Goal: Task Accomplishment & Management: Manage account settings

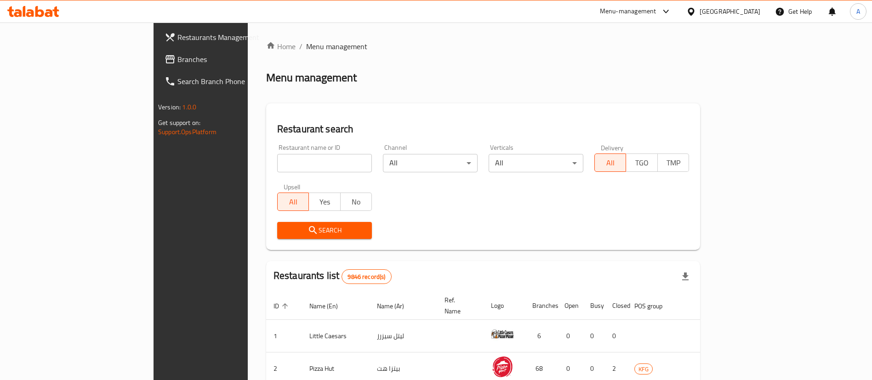
click at [285, 166] on input "search" at bounding box center [324, 163] width 95 height 18
type input "[PERSON_NAME]"
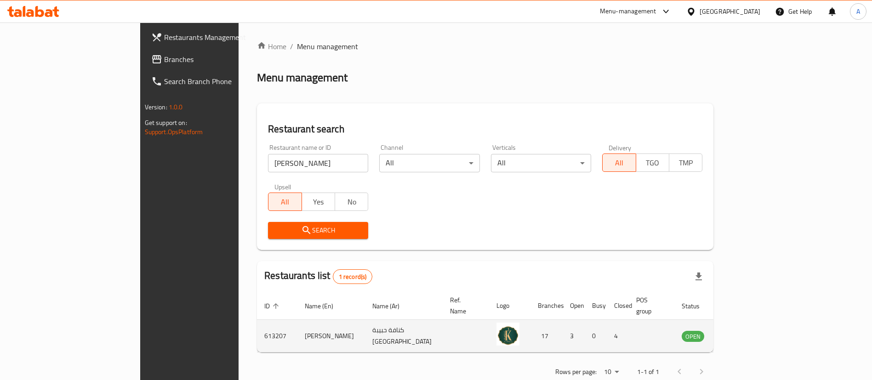
click at [740, 333] on icon "enhanced table" at bounding box center [735, 337] width 10 height 8
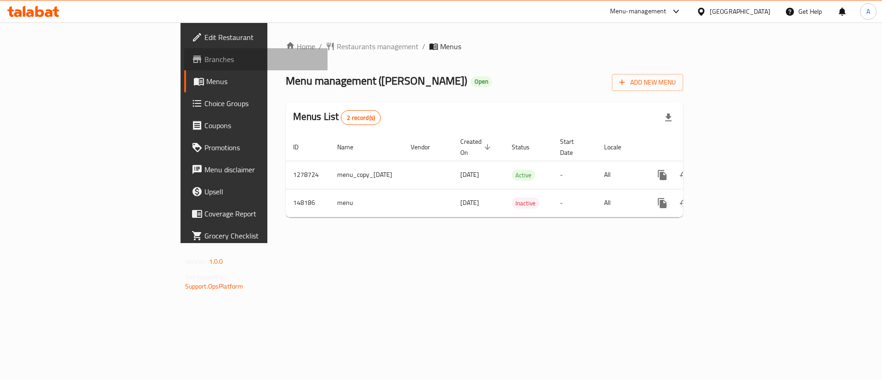
click at [204, 54] on span "Branches" at bounding box center [262, 59] width 116 height 11
click at [337, 47] on span "Restaurants management" at bounding box center [378, 46] width 82 height 11
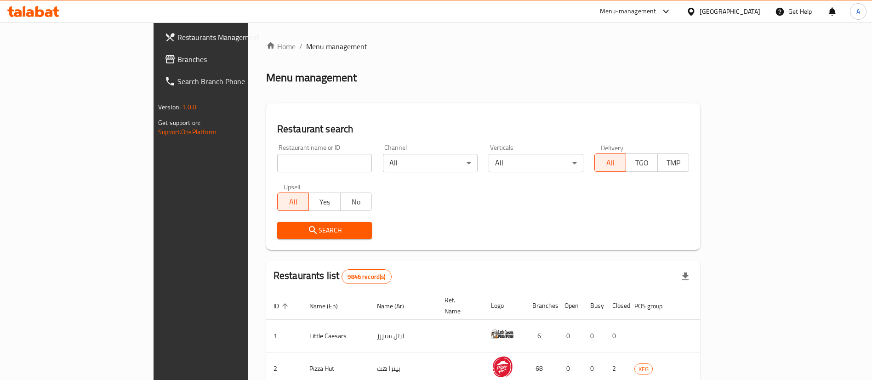
click at [277, 172] on input "search" at bounding box center [324, 163] width 95 height 18
type input "[PERSON_NAME]"
click button "Search" at bounding box center [324, 230] width 95 height 17
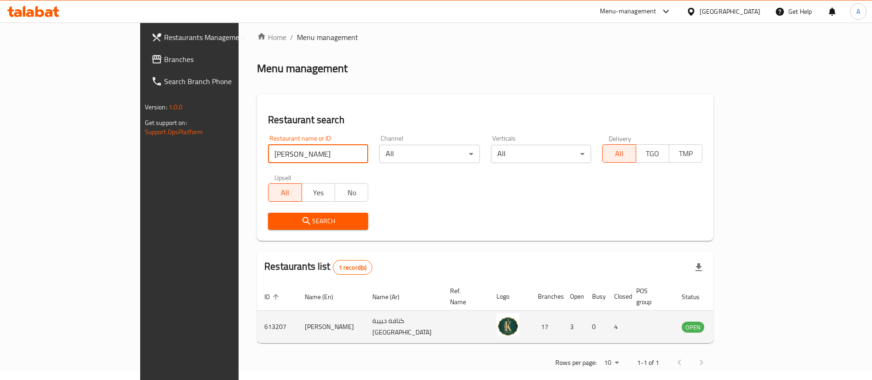
scroll to position [12, 0]
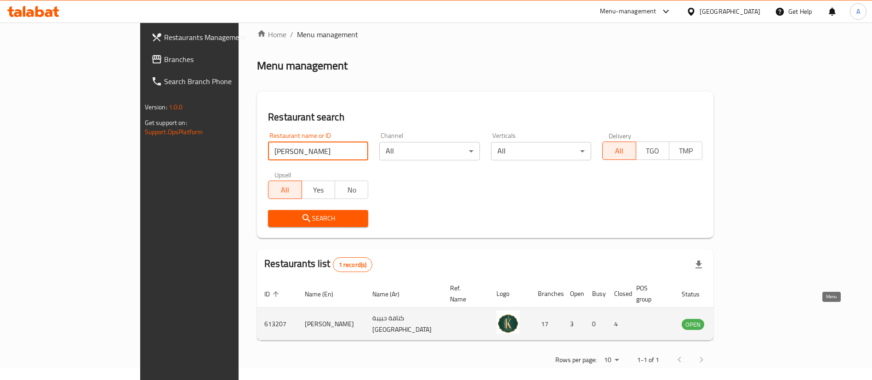
click at [740, 321] on icon "enhanced table" at bounding box center [735, 325] width 10 height 8
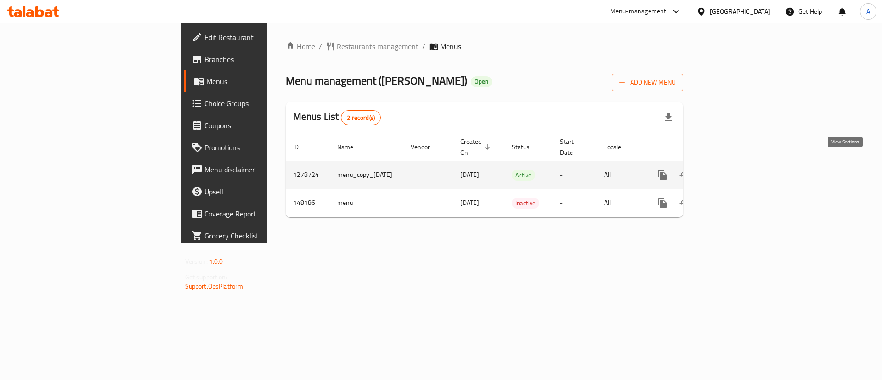
click at [734, 170] on icon "enhanced table" at bounding box center [728, 175] width 11 height 11
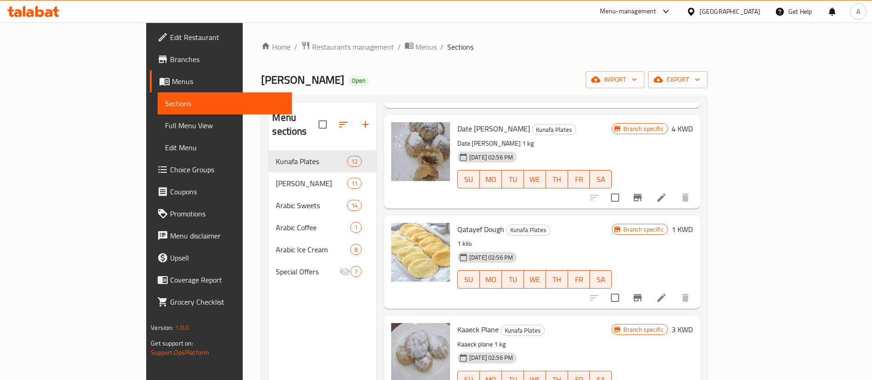
scroll to position [129, 0]
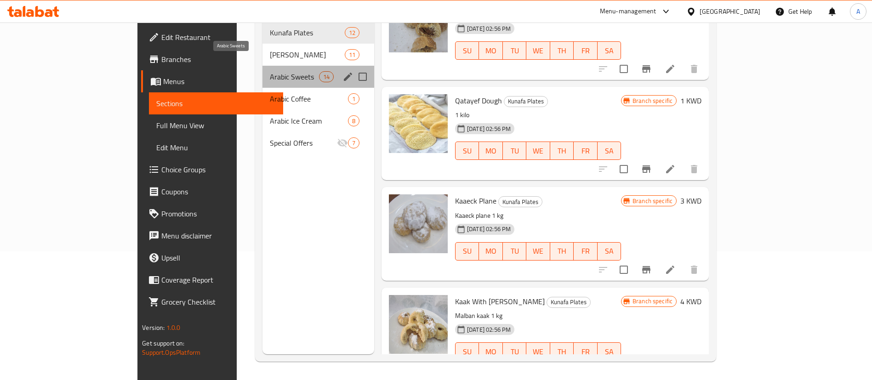
click at [274, 71] on span "Arabic Sweets" at bounding box center [294, 76] width 49 height 11
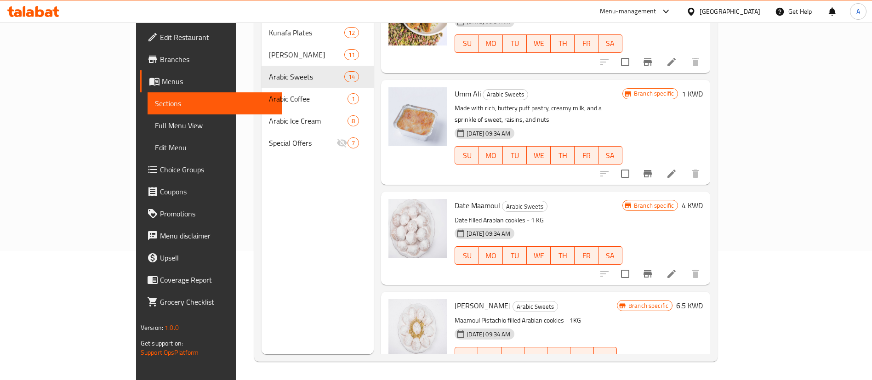
scroll to position [994, 0]
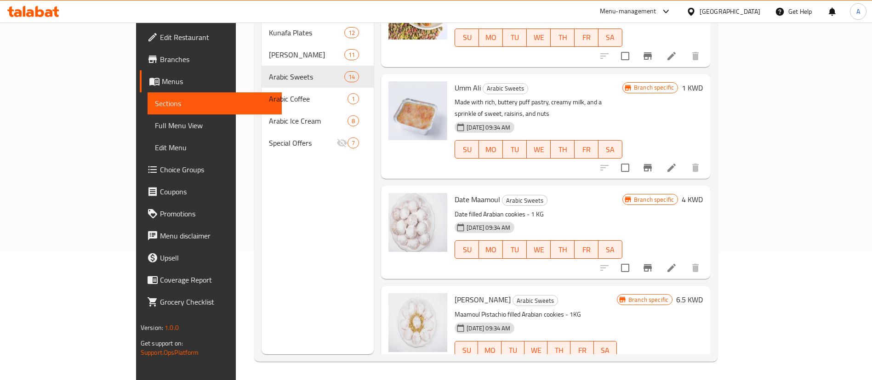
click at [454, 193] on span "Date Maamoul" at bounding box center [476, 200] width 45 height 14
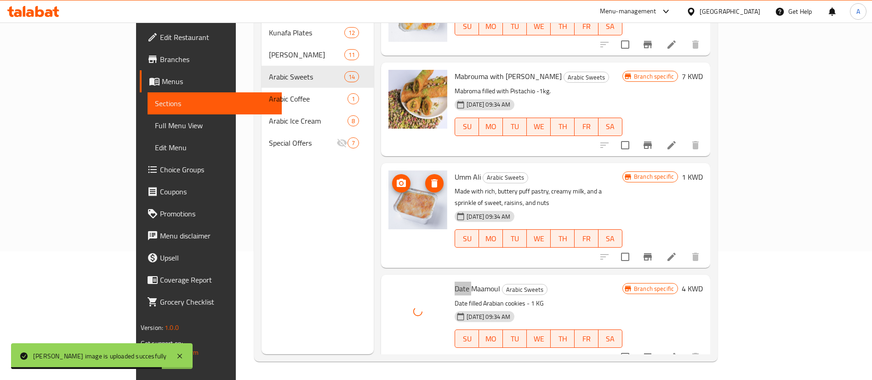
scroll to position [856, 0]
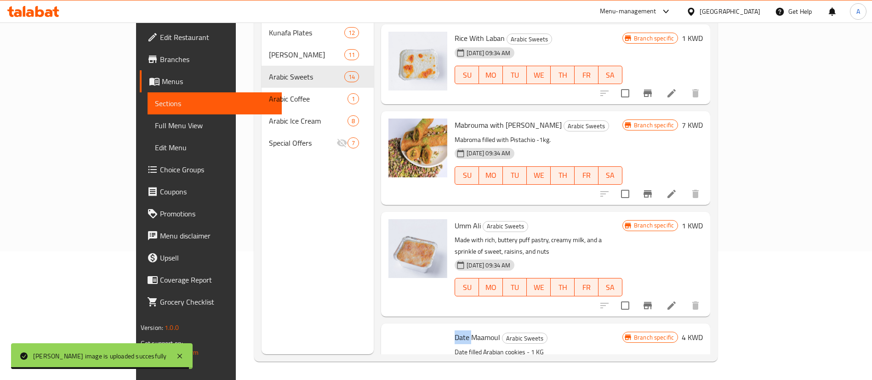
click at [454, 219] on span "Umm Ali" at bounding box center [467, 226] width 26 height 14
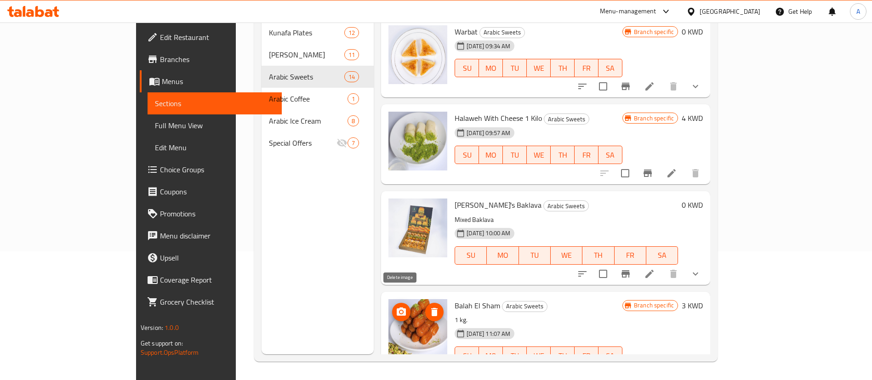
scroll to position [60, 0]
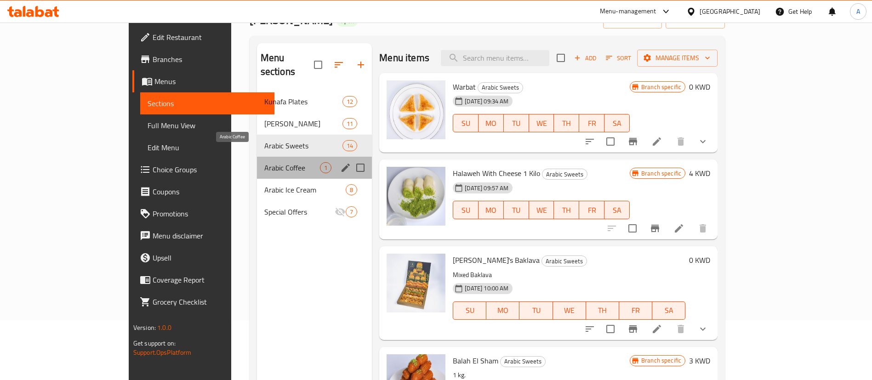
click at [264, 162] on span "Arabic Coffee" at bounding box center [292, 167] width 56 height 11
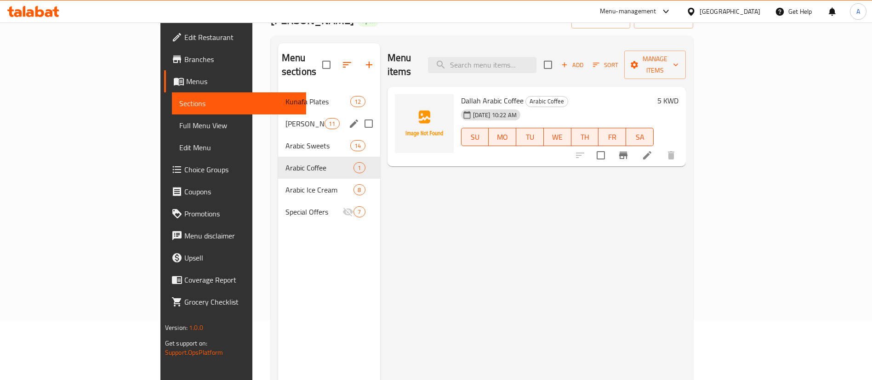
click at [285, 118] on span "[PERSON_NAME]" at bounding box center [304, 123] width 39 height 11
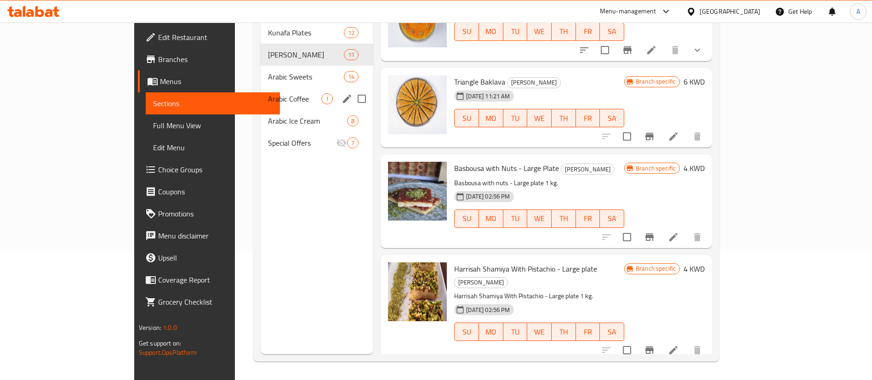
scroll to position [60, 0]
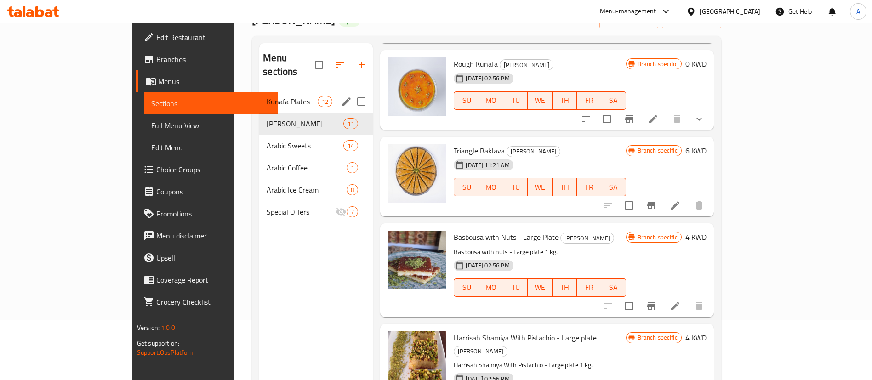
click at [259, 94] on div "Kunafa Plates 12" at bounding box center [316, 102] width 114 height 22
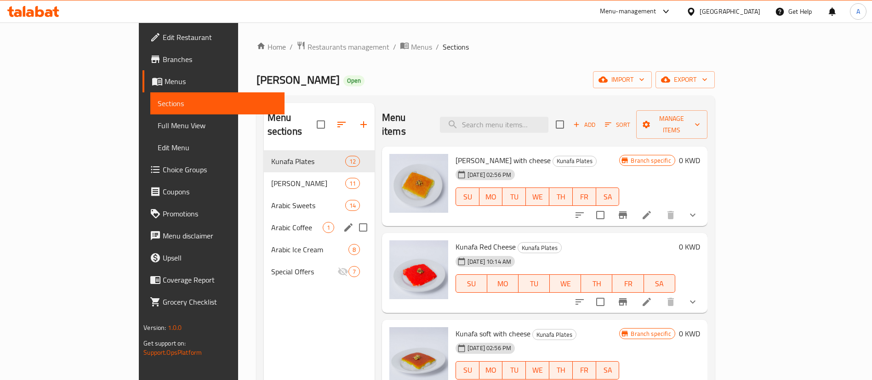
click at [264, 216] on div "Arabic Coffee 1" at bounding box center [319, 227] width 111 height 22
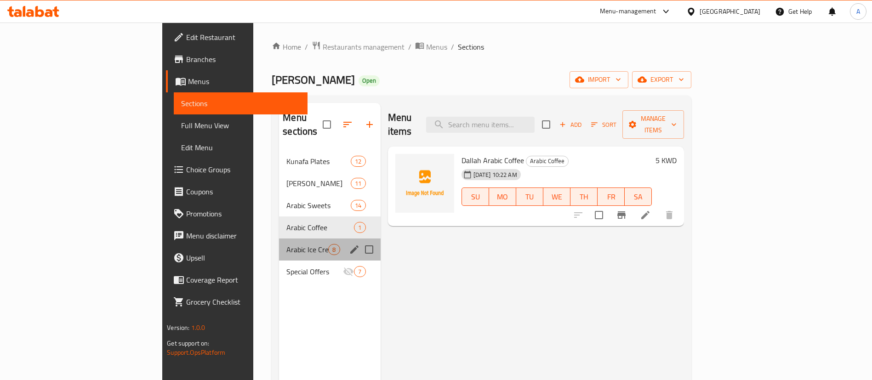
click at [279, 239] on div "Arabic Ice Cream 8" at bounding box center [329, 250] width 101 height 22
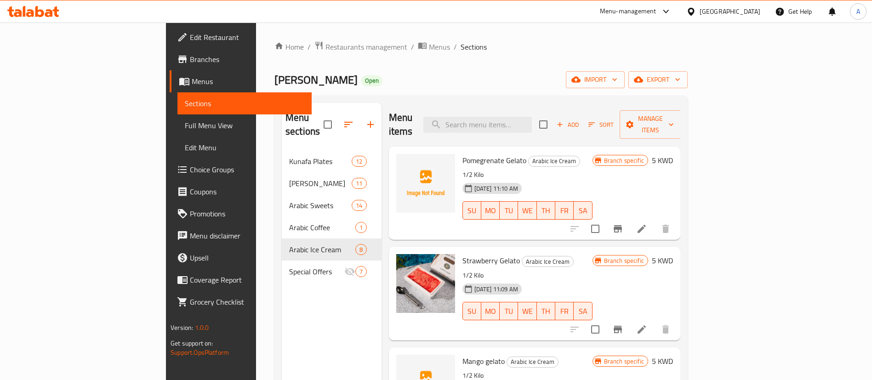
click at [63, 15] on div at bounding box center [33, 11] width 67 height 18
click at [57, 11] on icon at bounding box center [55, 11] width 6 height 11
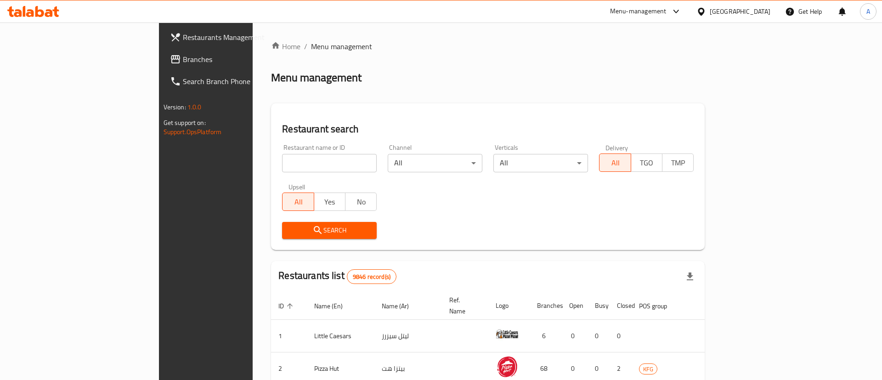
click at [308, 158] on div at bounding box center [441, 190] width 882 height 380
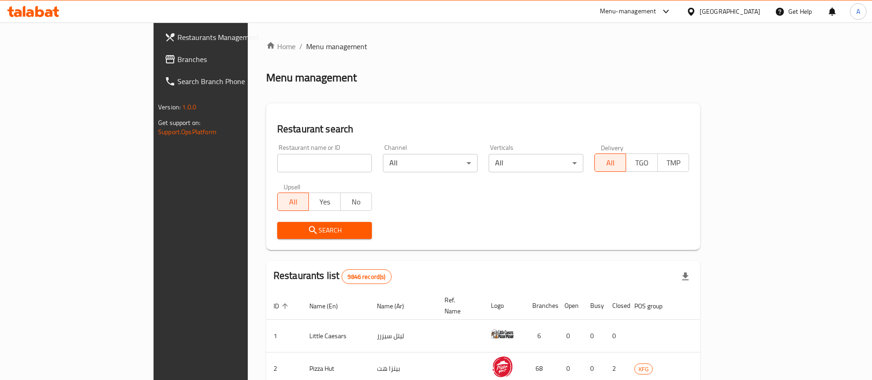
drag, startPoint x: 0, startPoint y: 0, endPoint x: 308, endPoint y: 158, distance: 345.9
click at [308, 158] on input "search" at bounding box center [324, 163] width 95 height 18
type input "[PERSON_NAME]"
click button "Search" at bounding box center [324, 230] width 95 height 17
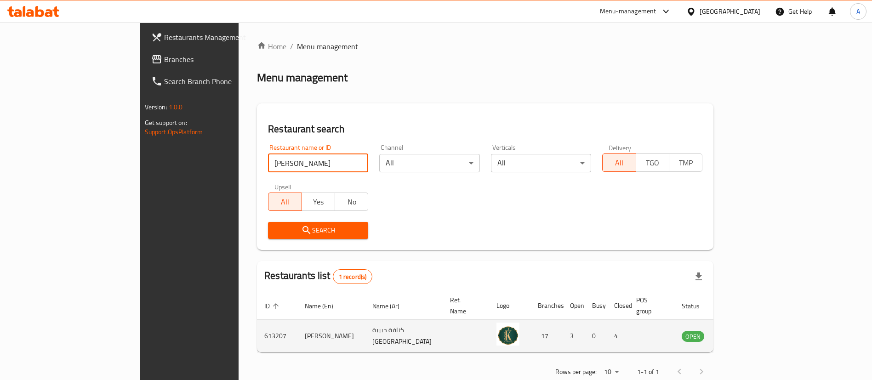
click at [740, 333] on icon "enhanced table" at bounding box center [735, 337] width 10 height 8
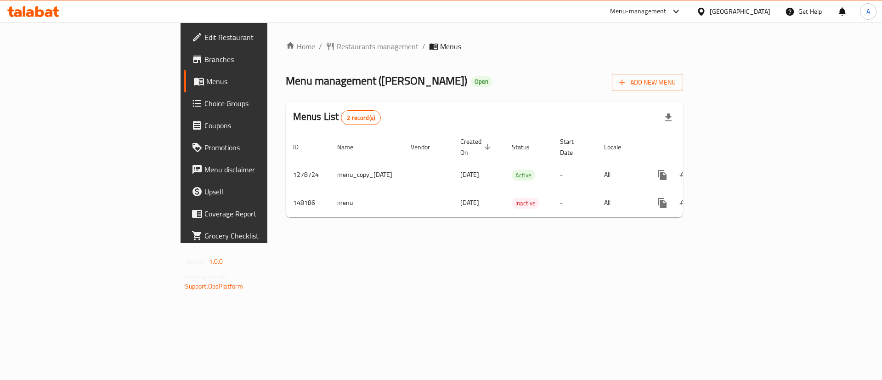
click at [204, 57] on span "Branches" at bounding box center [262, 59] width 116 height 11
